Goal: Task Accomplishment & Management: Use online tool/utility

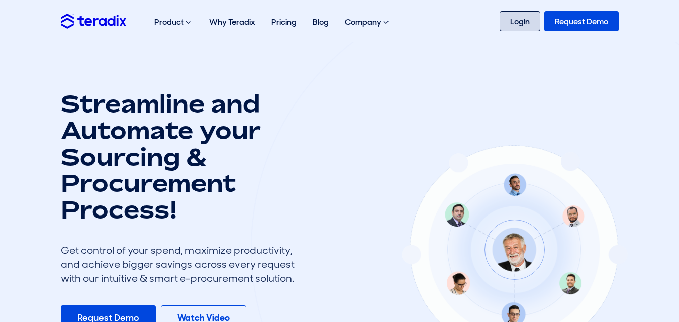
click at [529, 17] on link "Login" at bounding box center [519, 21] width 41 height 20
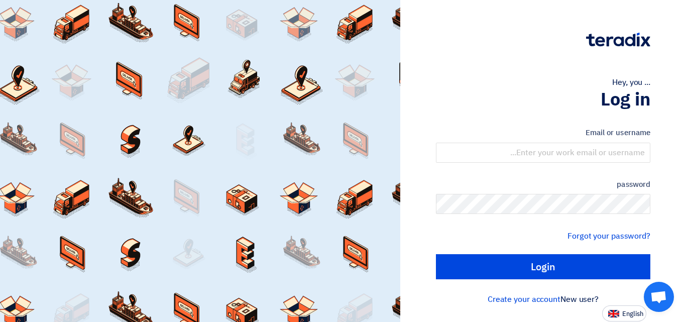
click at [530, 121] on div "Email or username password Forgot your password? Login" at bounding box center [543, 203] width 214 height 180
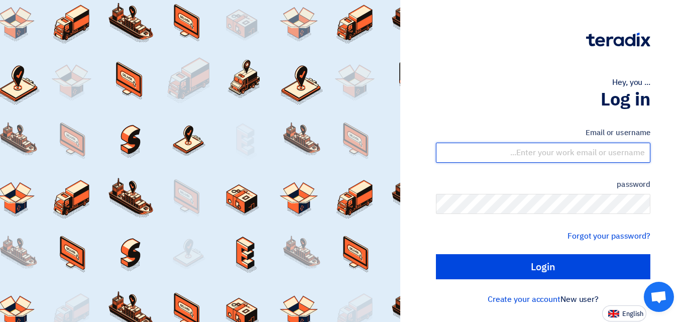
click at [540, 144] on input "text" at bounding box center [543, 153] width 214 height 20
type input "[PERSON_NAME][EMAIL_ADDRESS][DOMAIN_NAME]"
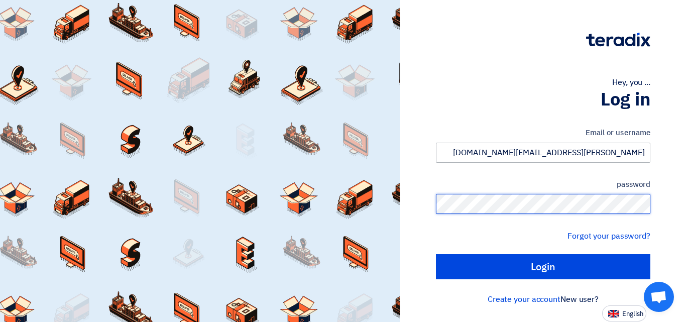
click at [436, 254] on input "Login" at bounding box center [543, 266] width 214 height 25
type input "Sign in"
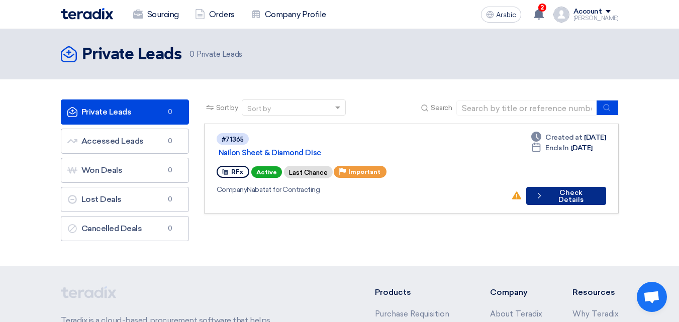
click at [560, 187] on button "Check details Check Details" at bounding box center [565, 196] width 79 height 18
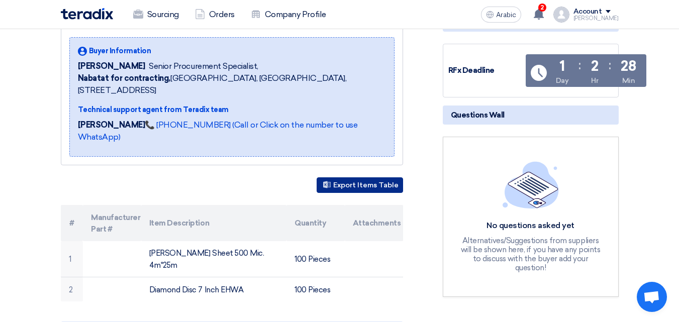
scroll to position [201, 0]
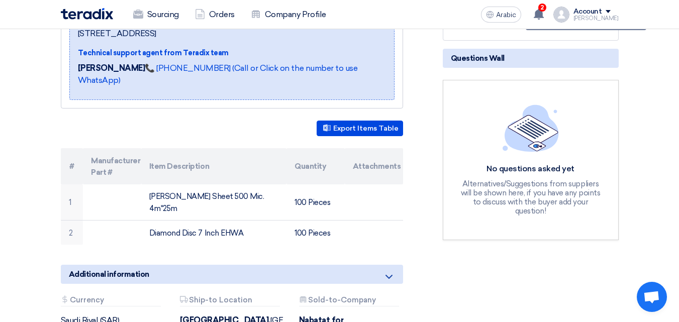
click at [381, 125] on div "Export Items Table # Manufacturer Part # Item Description Quantity Attachments …" at bounding box center [232, 183] width 342 height 124
click at [380, 124] on font "Export Items Table" at bounding box center [365, 128] width 65 height 9
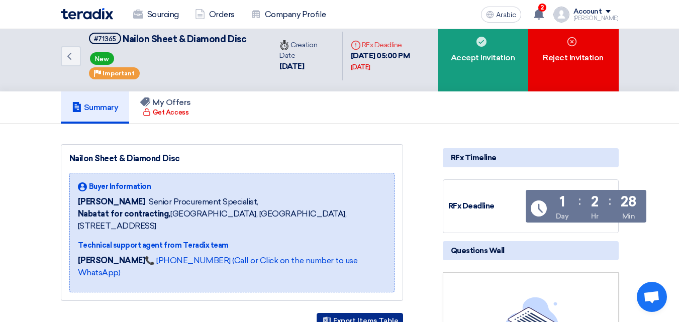
scroll to position [0, 0]
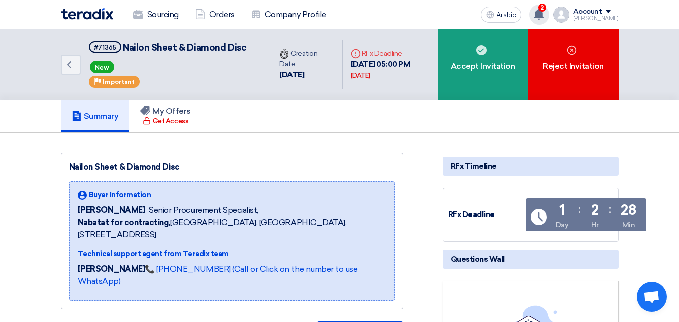
click at [545, 5] on div "2 A request has been edited! - "Pipes & Fittings - 911". [DATE] New request rec…" at bounding box center [539, 15] width 20 height 20
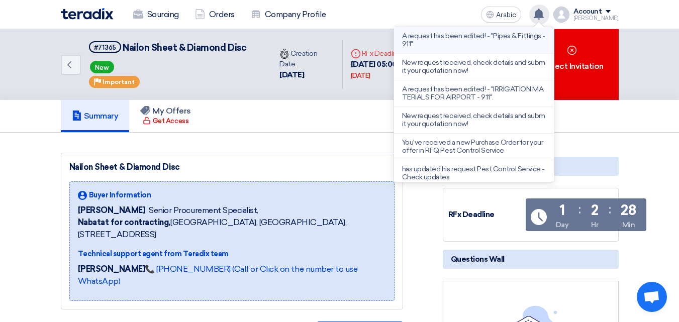
click at [527, 35] on font "A request has been edited! - "Pipes & Fittings - 911"." at bounding box center [473, 40] width 143 height 17
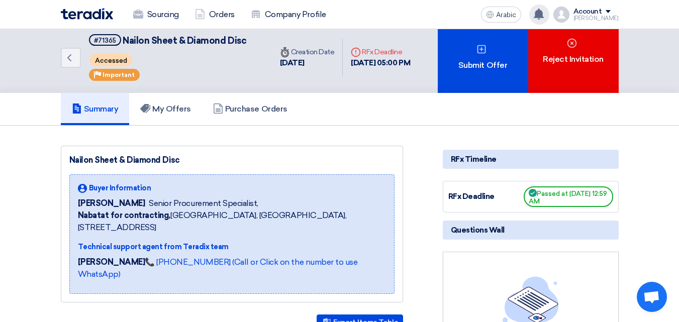
scroll to position [100, 0]
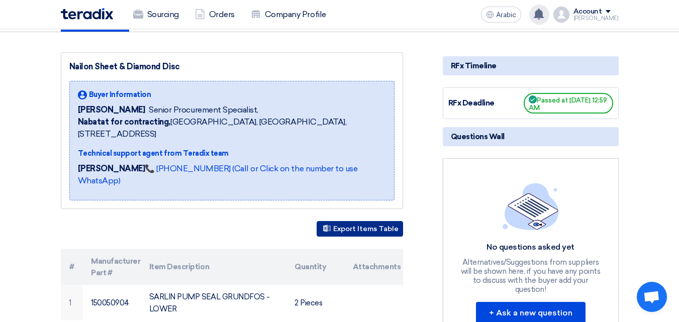
click at [369, 225] on font "Export Items Table" at bounding box center [365, 229] width 65 height 9
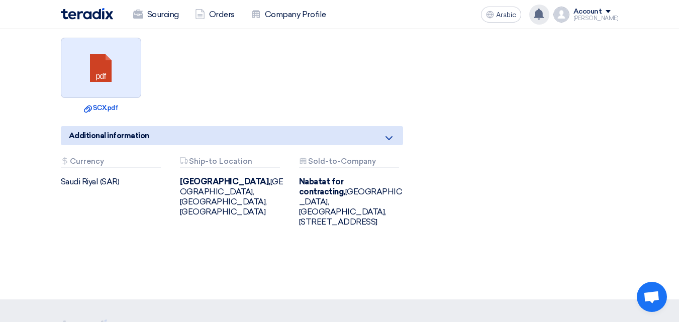
scroll to position [399, 0]
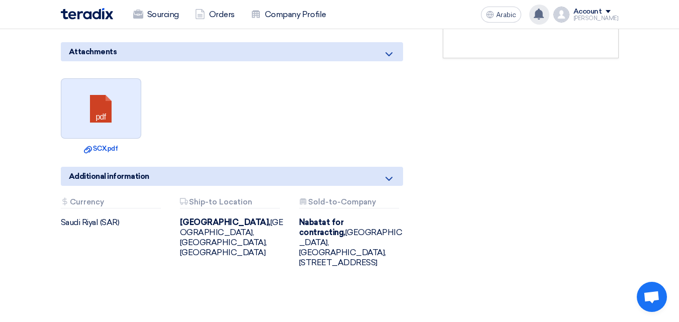
click at [95, 87] on link at bounding box center [101, 109] width 80 height 60
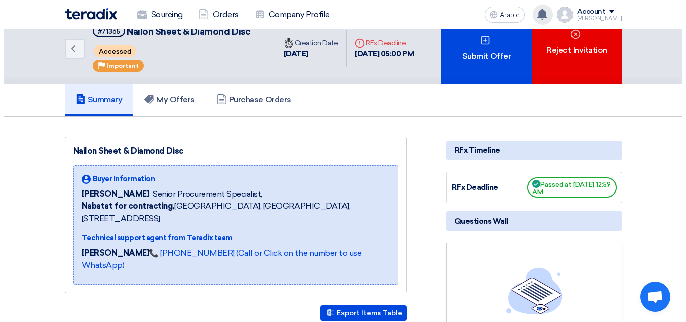
scroll to position [0, 0]
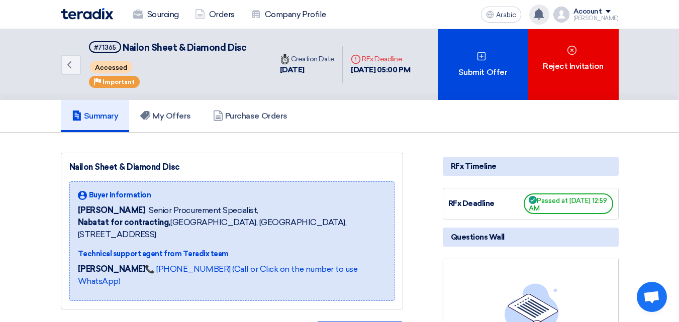
click at [601, 18] on font "Mohammad" at bounding box center [595, 18] width 45 height 7
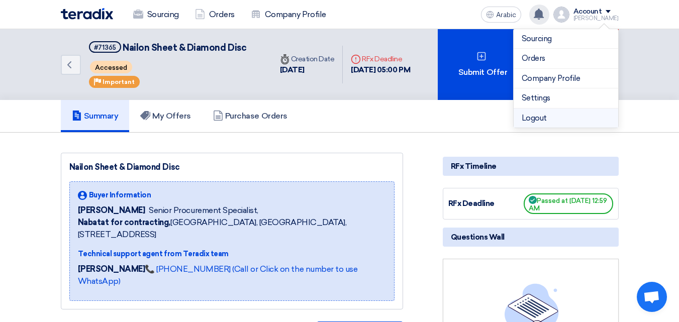
click at [572, 116] on li "Logout" at bounding box center [565, 118] width 104 height 20
